Goal: Obtain resource: Download file/media

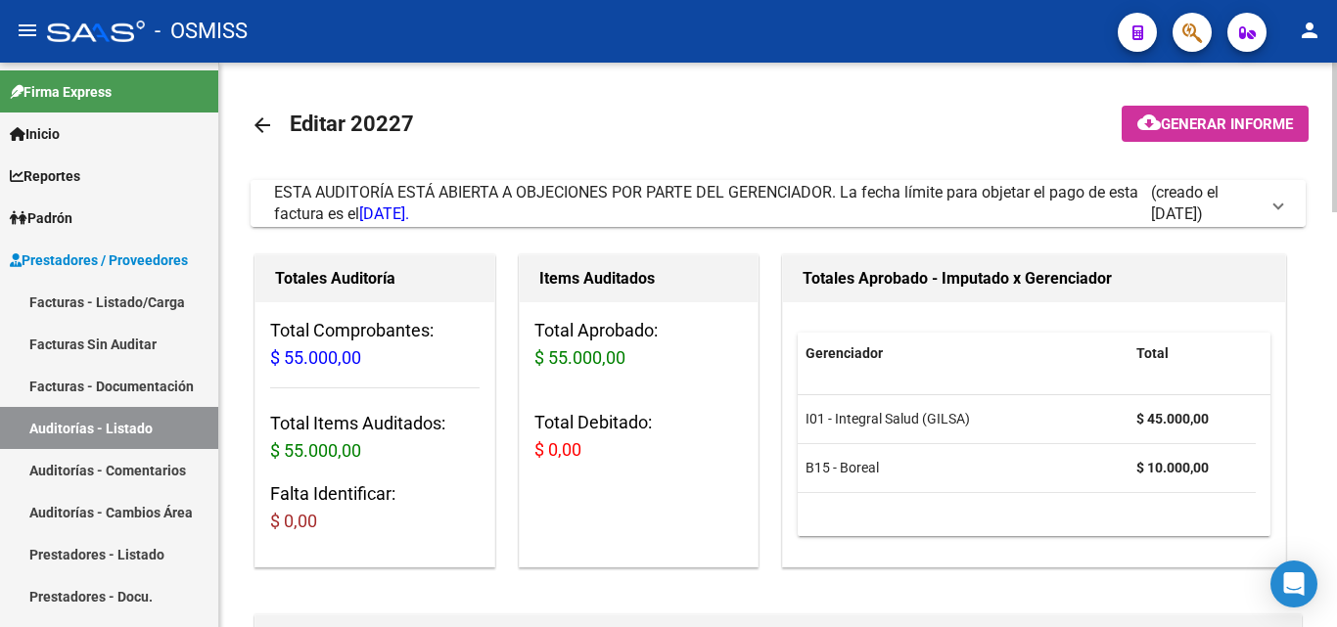
click at [1276, 206] on span at bounding box center [1278, 204] width 8 height 22
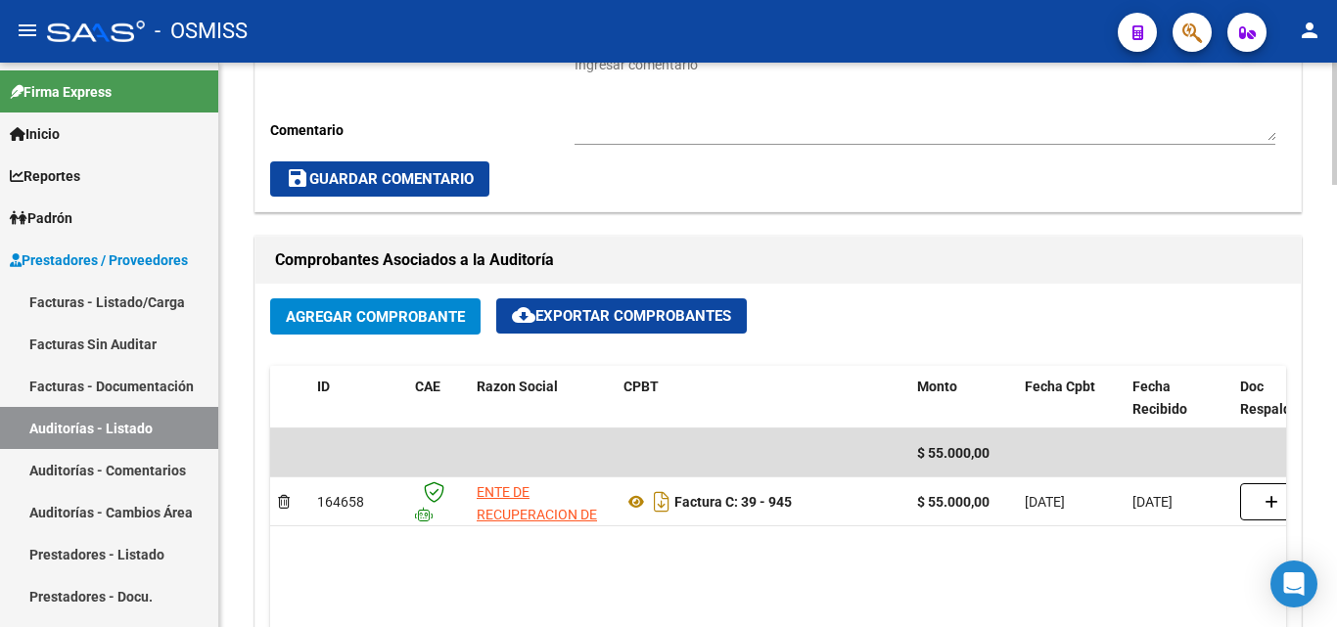
scroll to position [1370, 0]
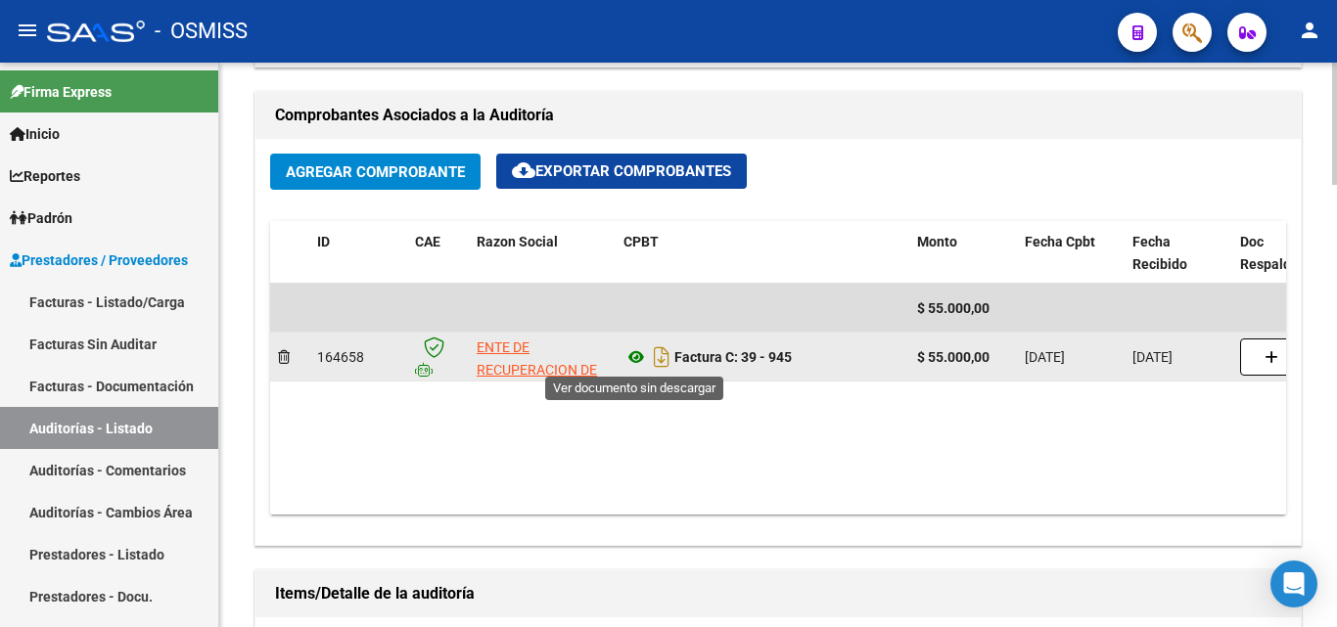
click at [634, 362] on icon at bounding box center [635, 356] width 25 height 23
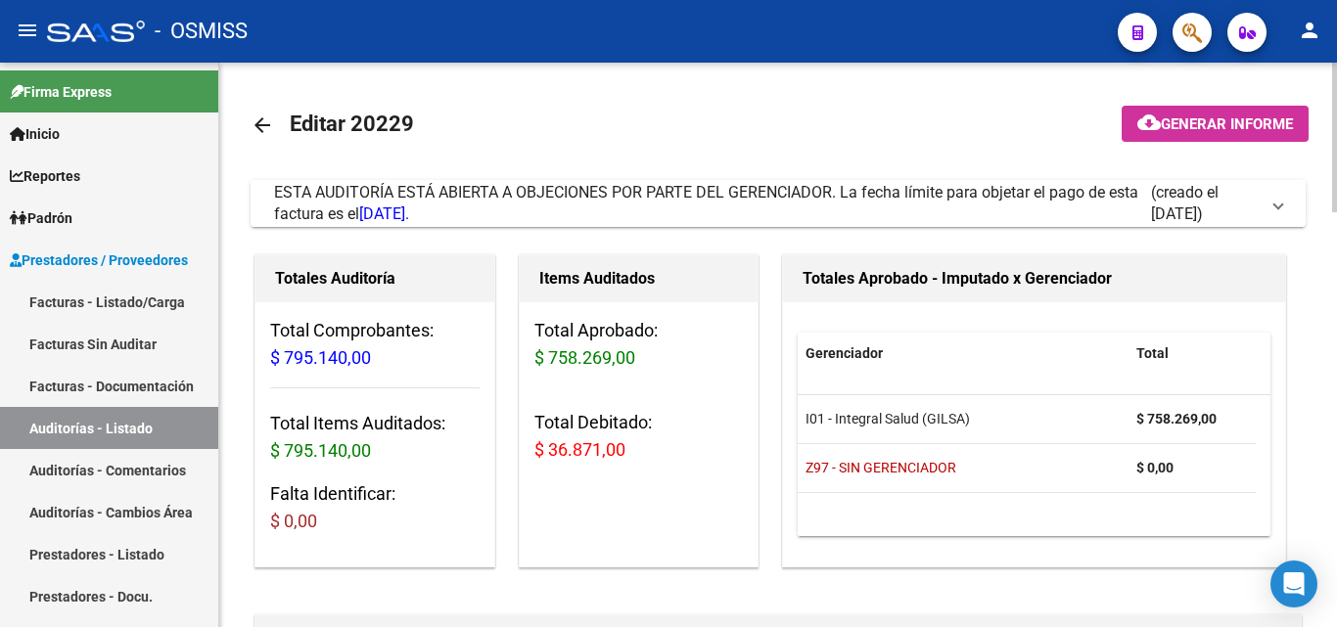
click at [1274, 207] on span at bounding box center [1278, 204] width 8 height 22
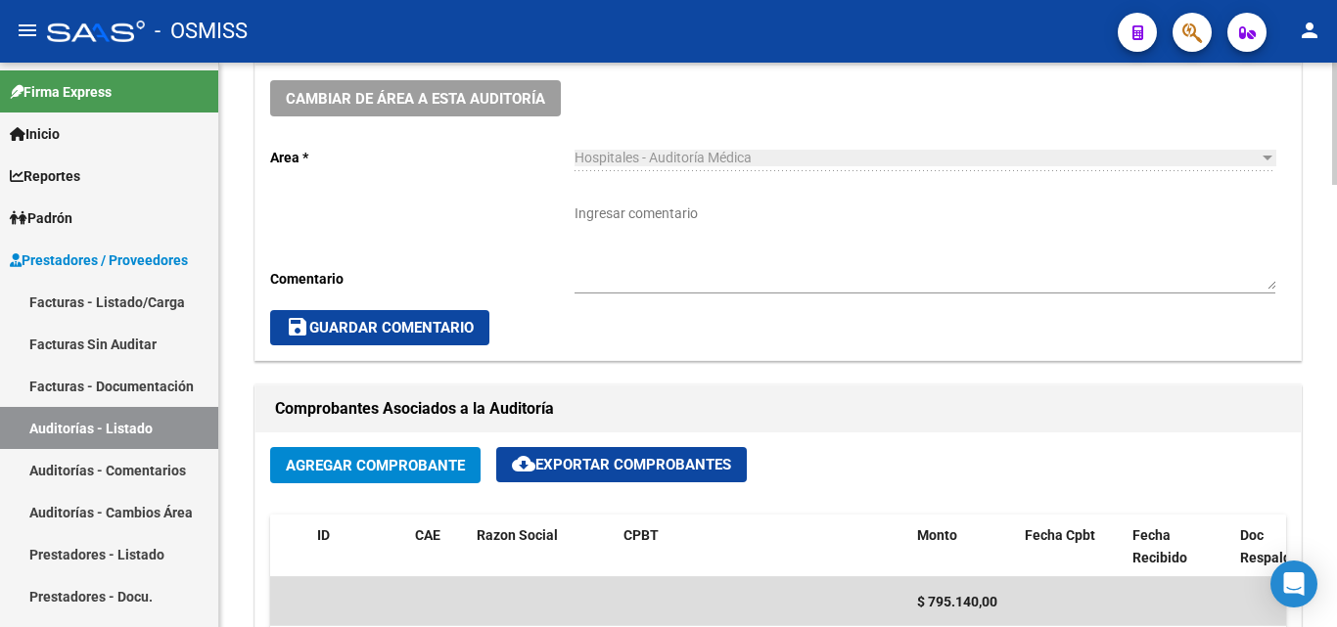
scroll to position [1272, 0]
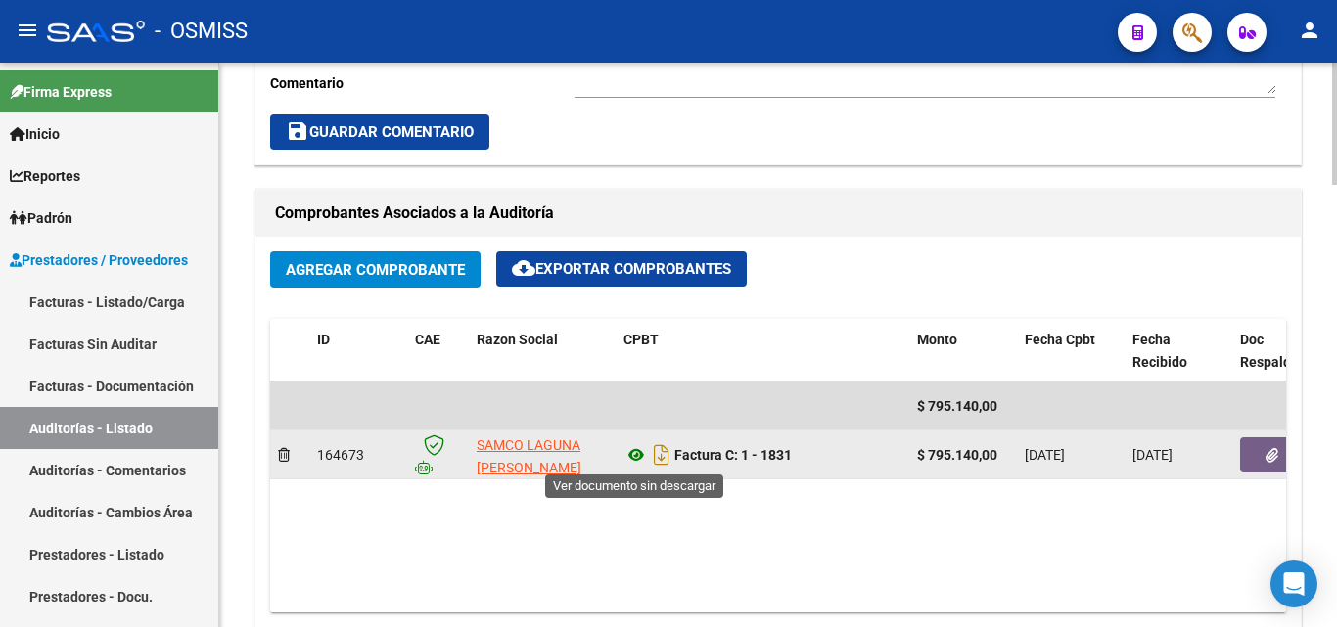
click at [635, 456] on icon at bounding box center [635, 454] width 25 height 23
